Goal: Find specific page/section: Find specific page/section

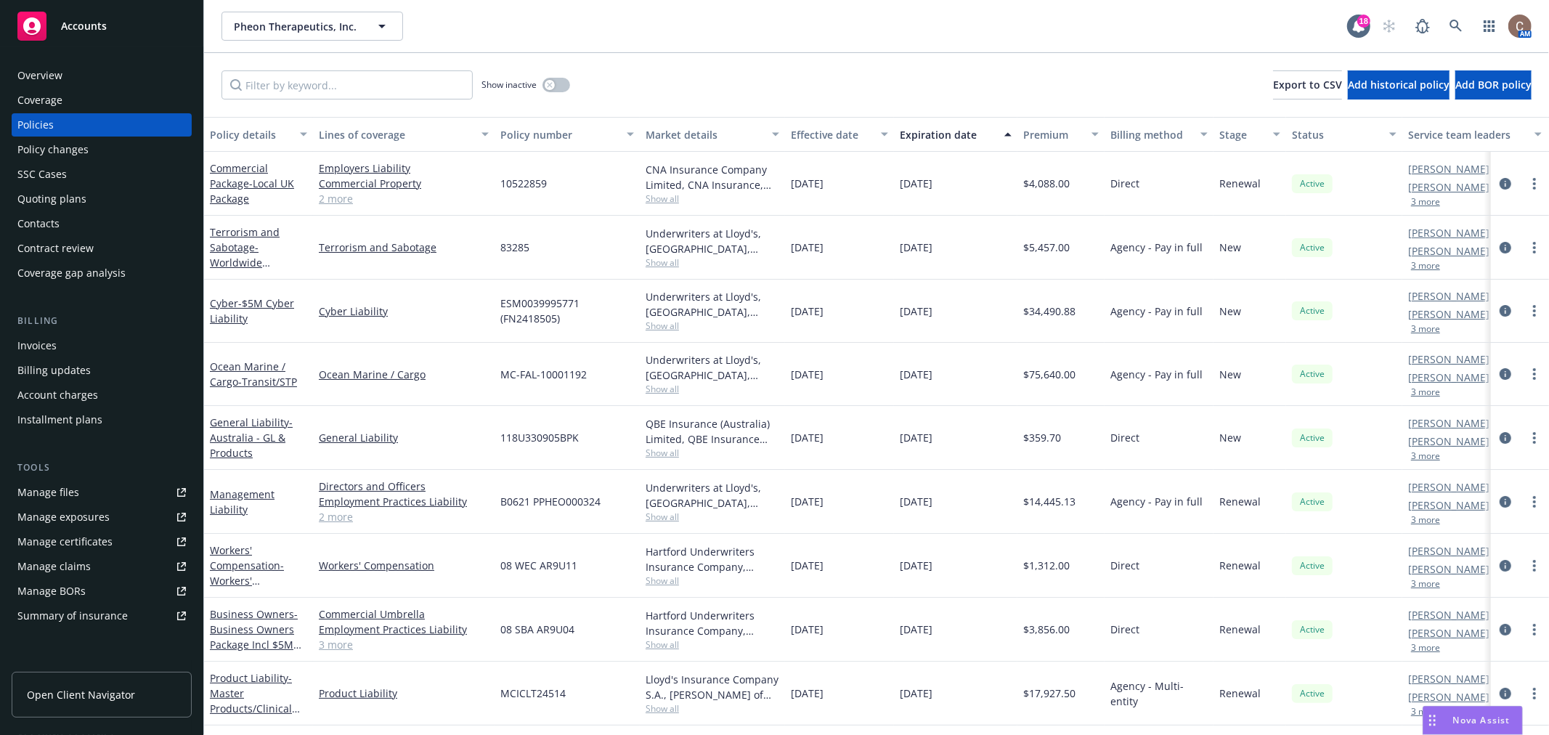
scroll to position [3, 0]
click at [86, 23] on span "Accounts" at bounding box center [84, 26] width 46 height 12
